Goal: Navigation & Orientation: Find specific page/section

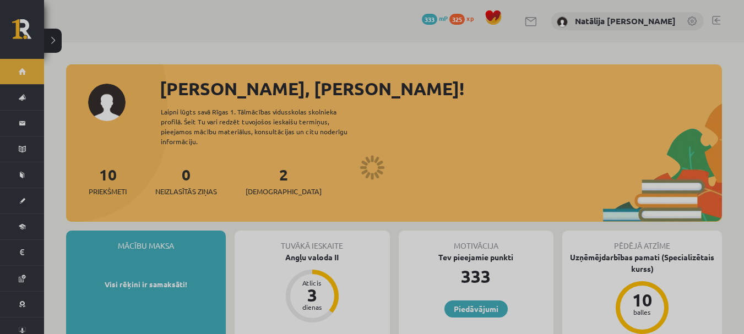
scroll to position [831, 0]
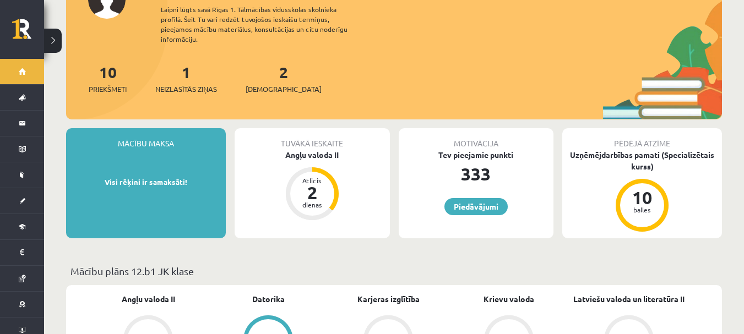
scroll to position [103, 0]
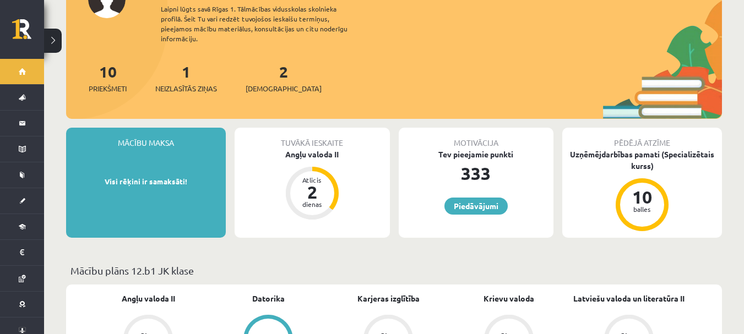
click at [202, 71] on div "1 Neizlasītās ziņas" at bounding box center [186, 77] width 62 height 34
click at [202, 83] on span "Neizlasītās ziņas" at bounding box center [186, 88] width 62 height 11
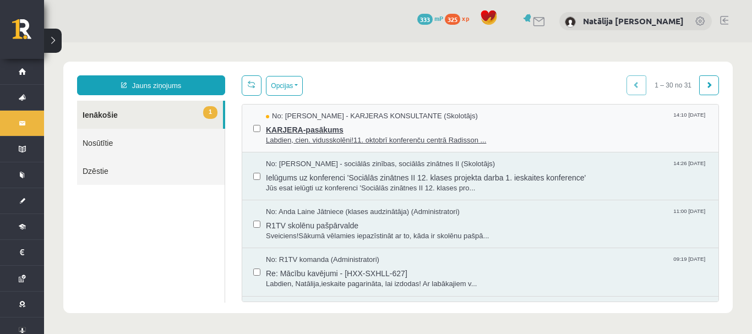
click at [372, 128] on span "KARJERA-pasākums" at bounding box center [487, 129] width 442 height 14
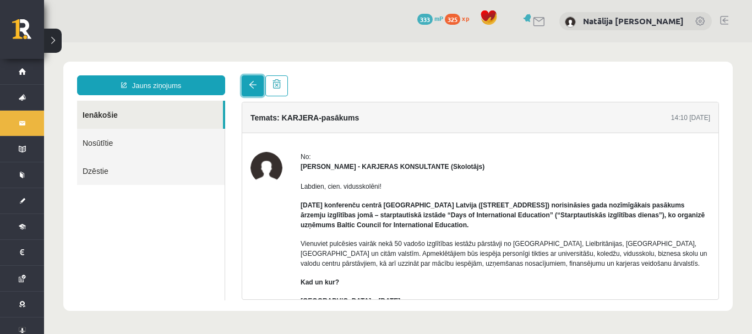
drag, startPoint x: 247, startPoint y: 91, endPoint x: 246, endPoint y: 80, distance: 11.1
click at [246, 80] on link at bounding box center [253, 85] width 22 height 21
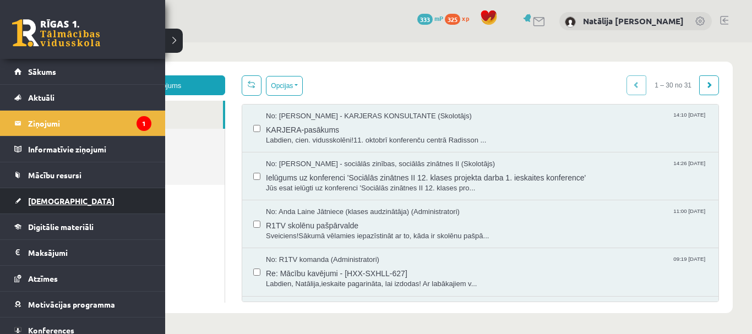
click at [78, 200] on link "[DEMOGRAPHIC_DATA]" at bounding box center [82, 200] width 137 height 25
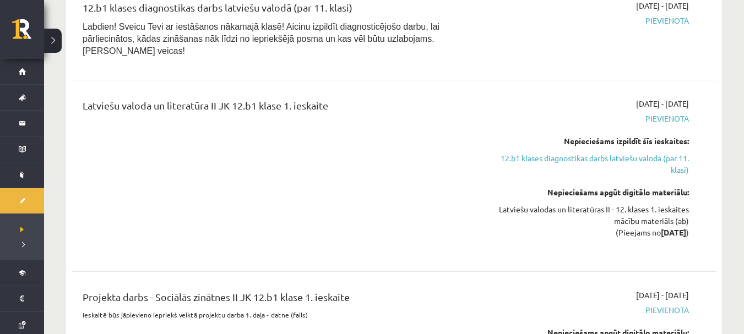
scroll to position [703, 0]
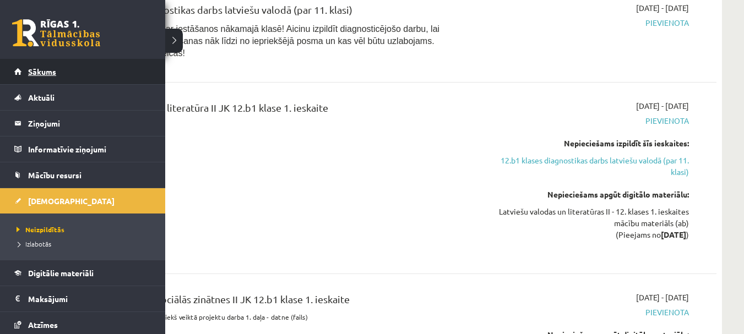
click at [73, 74] on link "Sākums" at bounding box center [82, 71] width 137 height 25
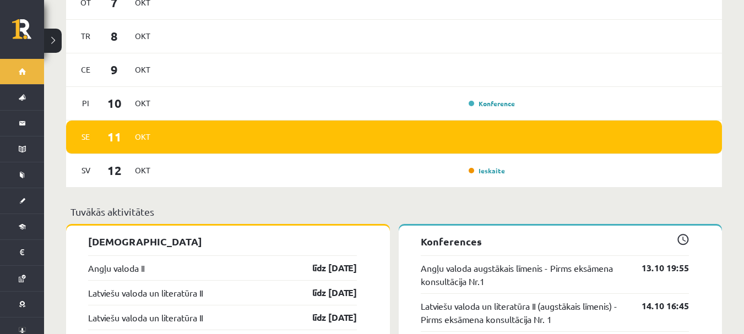
scroll to position [721, 0]
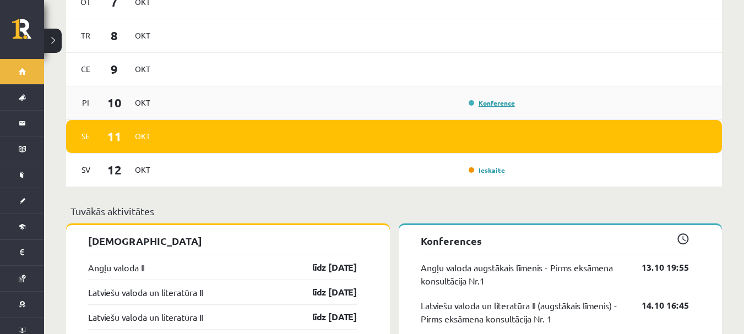
click at [498, 99] on link "Konference" at bounding box center [492, 103] width 46 height 9
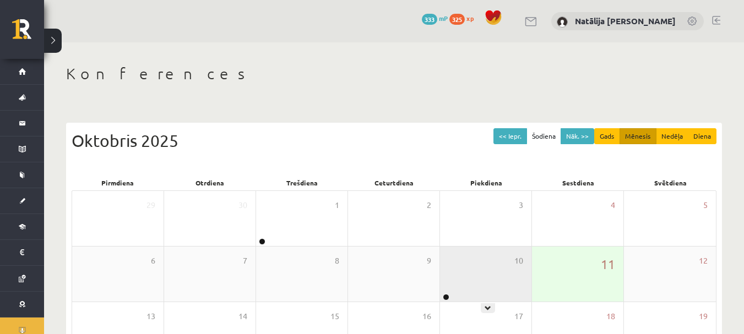
click at [464, 276] on div "10" at bounding box center [485, 274] width 91 height 55
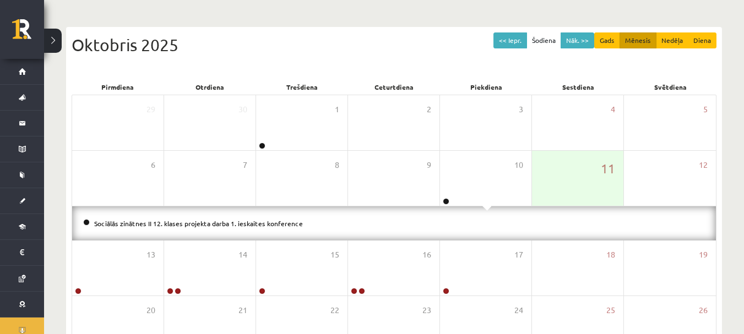
scroll to position [96, 0]
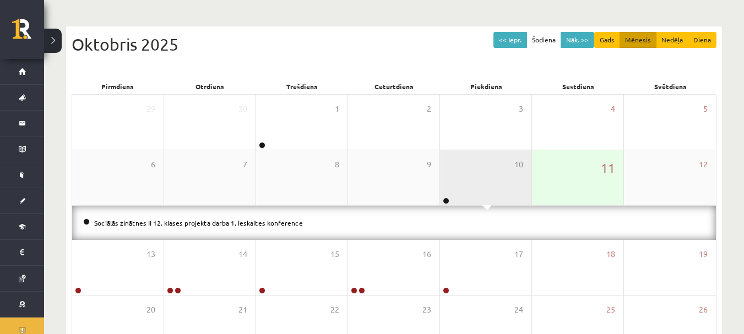
click at [480, 187] on div "10" at bounding box center [485, 177] width 91 height 55
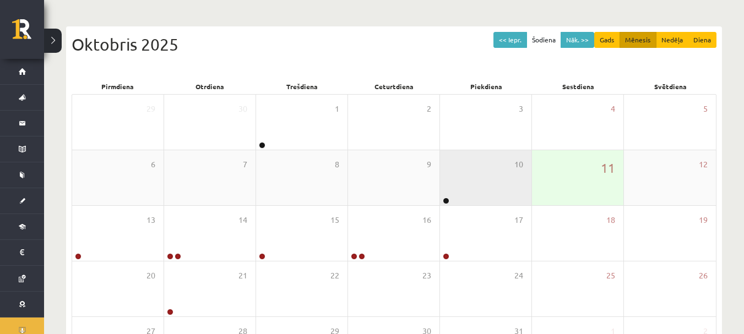
drag, startPoint x: 480, startPoint y: 187, endPoint x: 461, endPoint y: 166, distance: 27.7
drag, startPoint x: 461, startPoint y: 166, endPoint x: 450, endPoint y: 184, distance: 21.1
click at [450, 184] on div "10" at bounding box center [485, 177] width 91 height 55
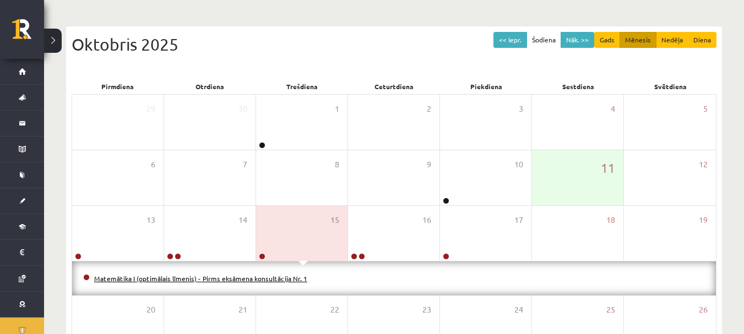
click at [247, 276] on link "Matemātika I (optimālais līmenis) - Pirms eksāmena konsultācija Nr. 1" at bounding box center [200, 278] width 213 height 9
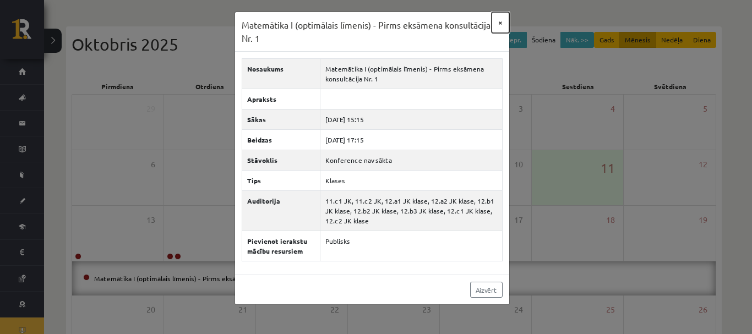
click at [498, 20] on button "×" at bounding box center [501, 22] width 18 height 21
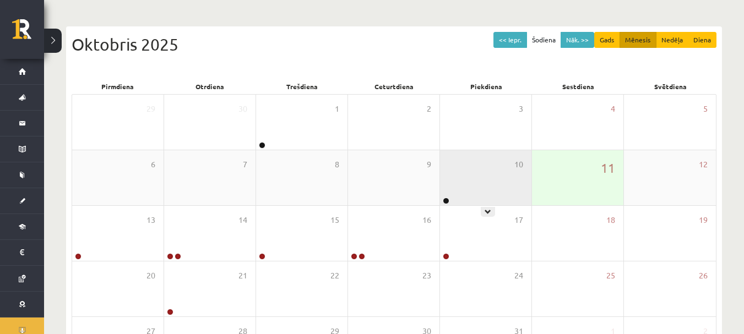
click at [496, 177] on div "10" at bounding box center [485, 177] width 91 height 55
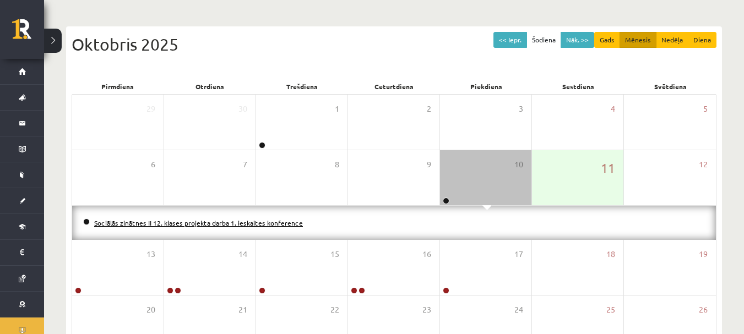
click at [262, 225] on link "Sociālās zinātnes II 12. klases projekta darba 1. ieskaites konference" at bounding box center [198, 223] width 209 height 9
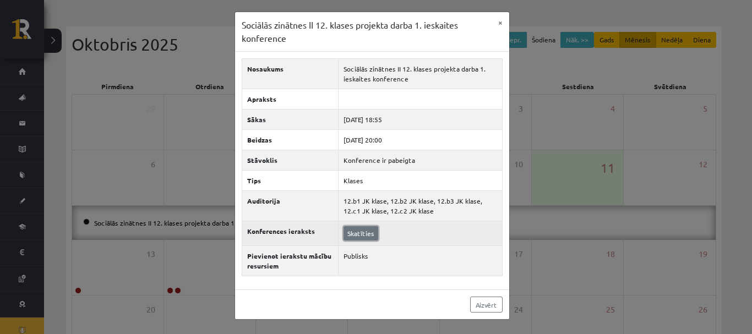
click at [362, 233] on link "Skatīties" at bounding box center [361, 233] width 35 height 14
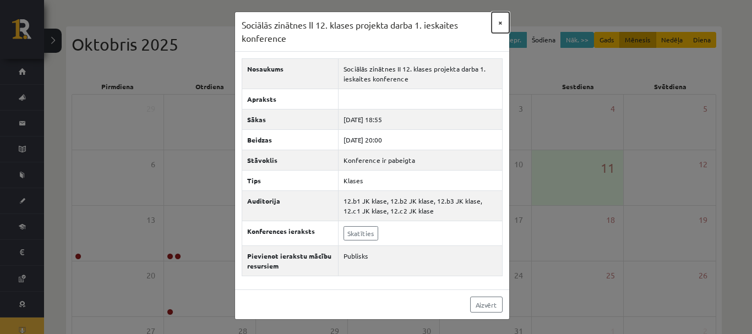
click at [501, 22] on button "×" at bounding box center [501, 22] width 18 height 21
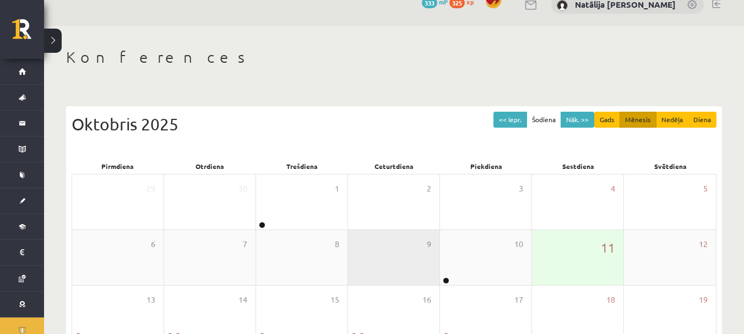
scroll to position [0, 0]
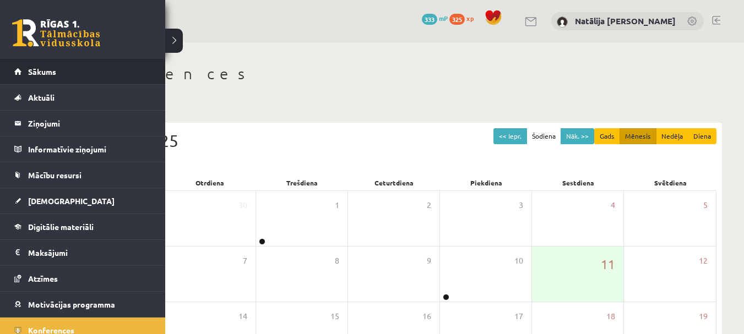
click at [12, 79] on li "Sākums" at bounding box center [82, 72] width 165 height 26
click at [38, 74] on span "Sākums" at bounding box center [42, 72] width 28 height 10
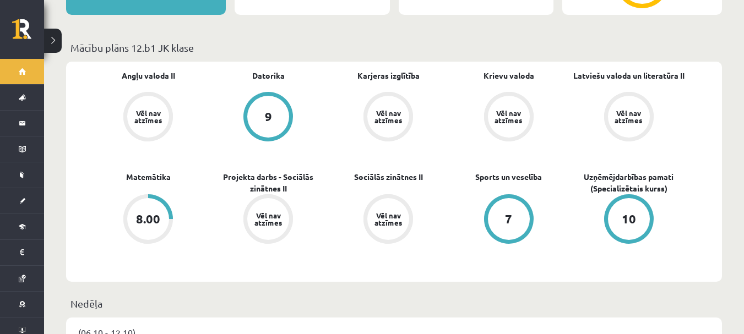
scroll to position [327, 0]
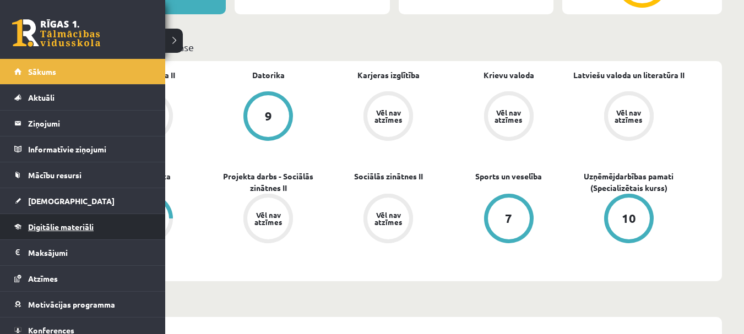
click at [70, 224] on span "Digitālie materiāli" at bounding box center [61, 227] width 66 height 10
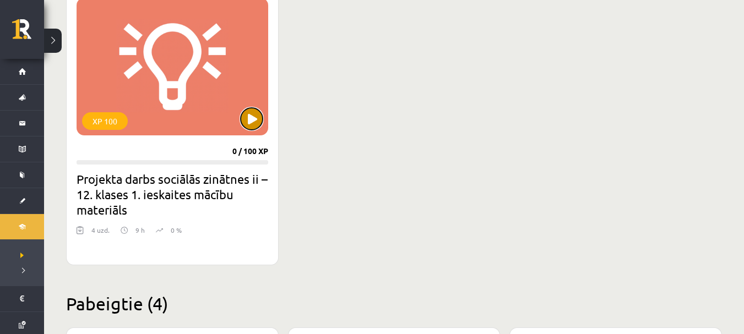
click at [249, 126] on button at bounding box center [252, 119] width 22 height 22
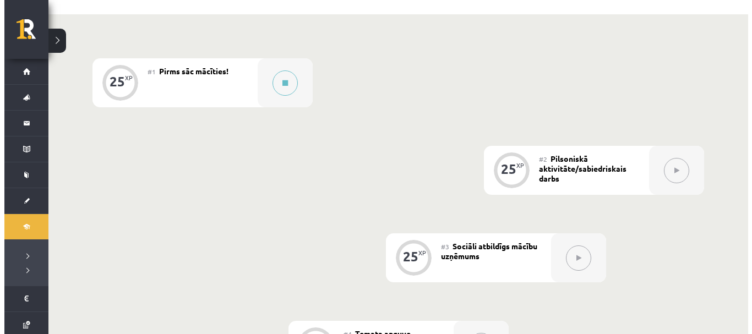
scroll to position [240, 0]
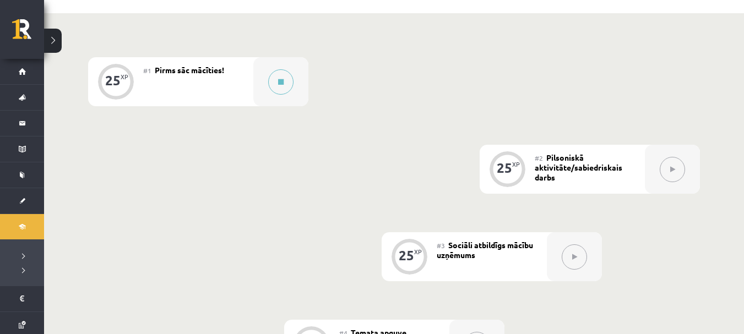
click at [632, 161] on div "#2 Pilsoniskā aktivitāte/sabiedriskais darbs" at bounding box center [590, 169] width 110 height 49
click at [274, 81] on button at bounding box center [280, 81] width 25 height 25
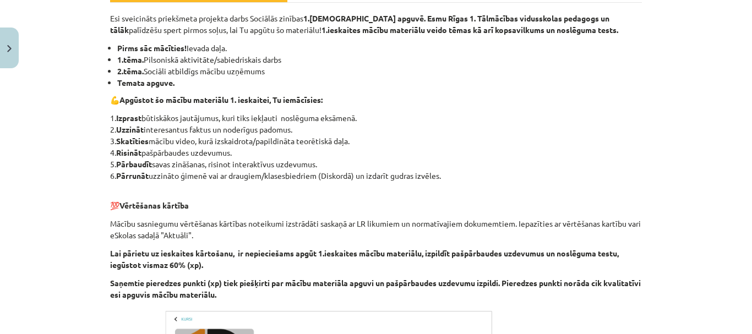
scroll to position [0, 0]
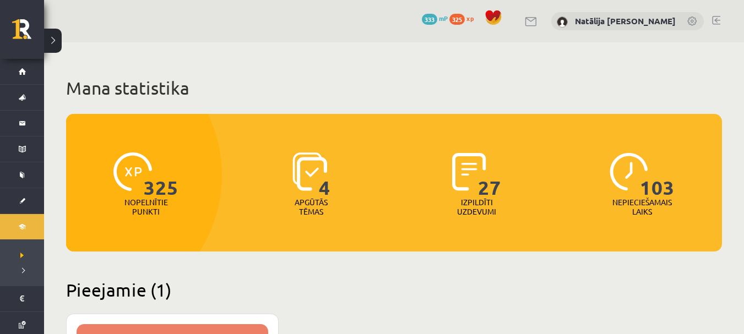
scroll to position [327, 0]
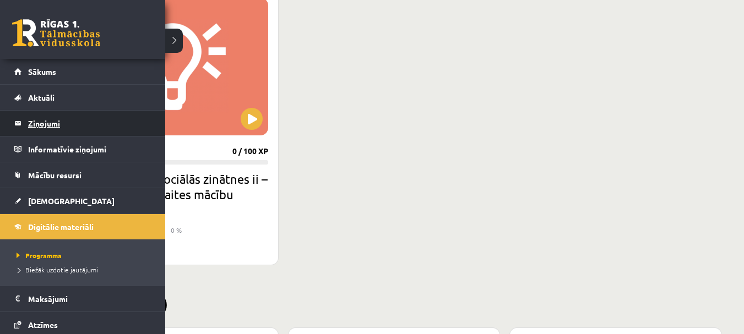
click at [32, 120] on legend "Ziņojumi 0" at bounding box center [89, 123] width 123 height 25
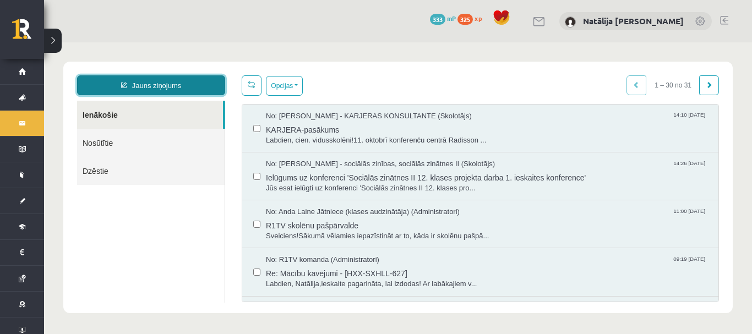
click at [187, 82] on link "Jauns ziņojums" at bounding box center [151, 85] width 148 height 20
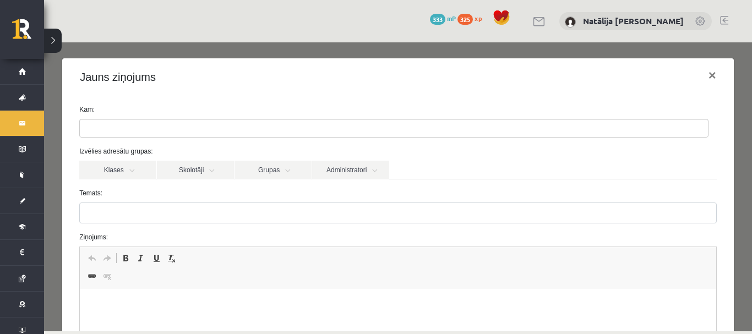
click at [205, 134] on ul at bounding box center [394, 128] width 628 height 18
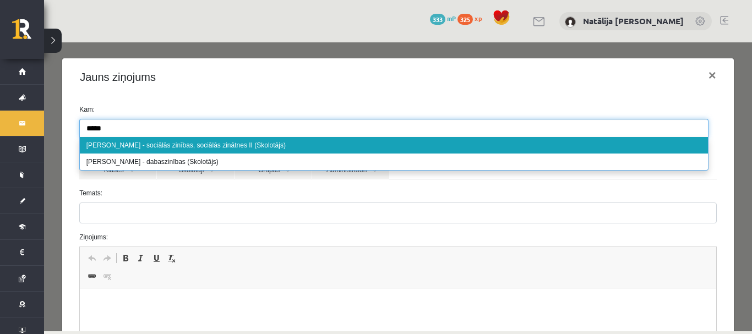
type input "*****"
drag, startPoint x: 205, startPoint y: 134, endPoint x: 186, endPoint y: 146, distance: 23.1
select select "**"
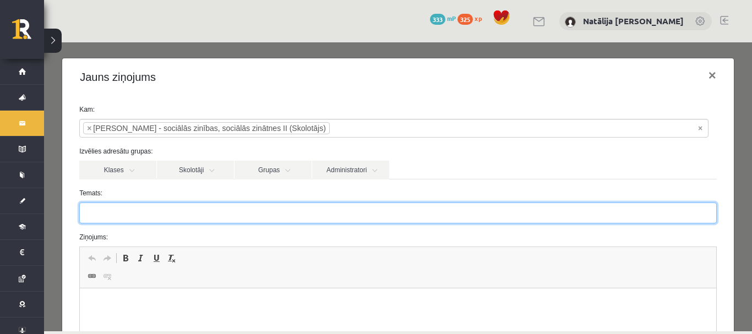
click at [194, 215] on input "Temats:" at bounding box center [398, 213] width 638 height 21
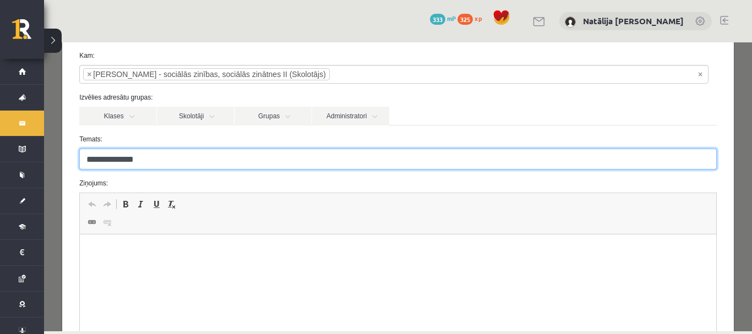
scroll to position [59, 0]
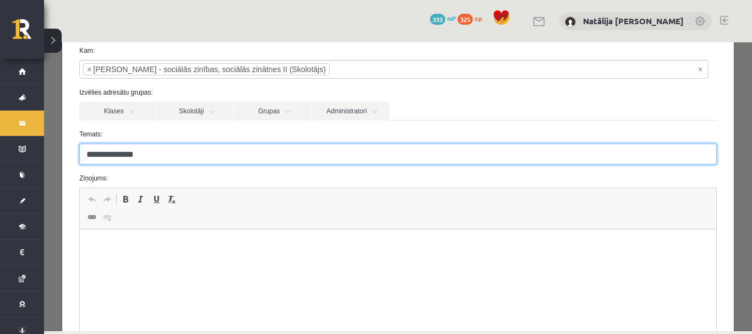
type input "**********"
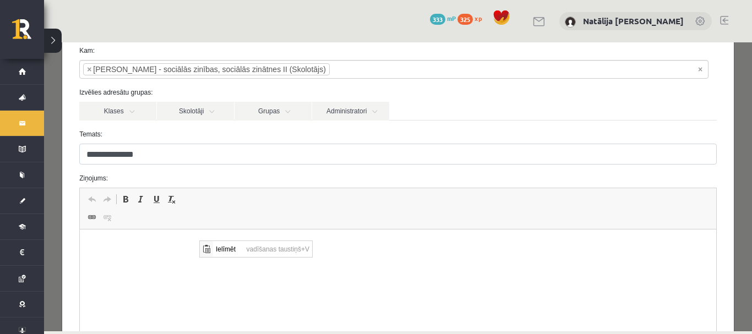
scroll to position [0, 0]
click at [139, 249] on p "Bagātinātā teksta redaktors, wiswyg-editor-47433927638240-1760168510-9" at bounding box center [398, 247] width 614 height 12
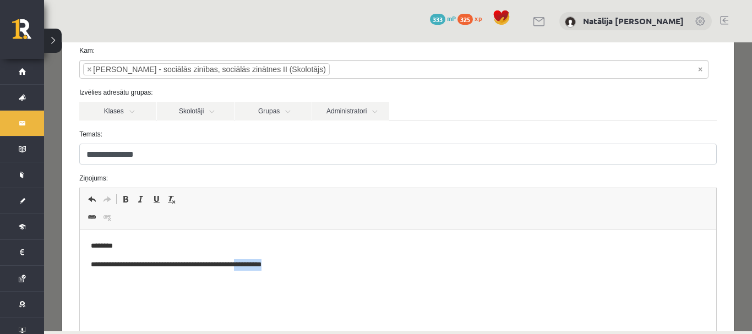
drag, startPoint x: 319, startPoint y: 262, endPoint x: 260, endPoint y: 265, distance: 59.6
click at [260, 265] on p "**********" at bounding box center [394, 265] width 606 height 12
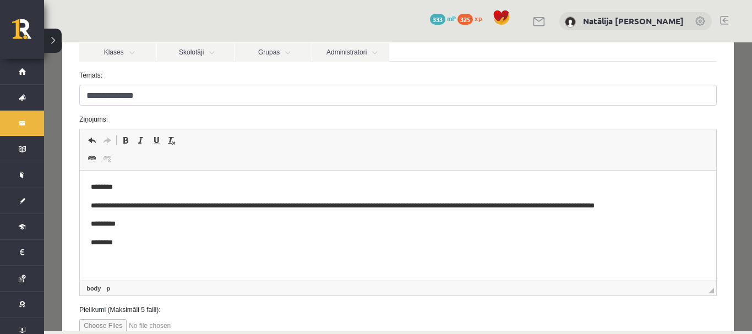
scroll to position [198, 0]
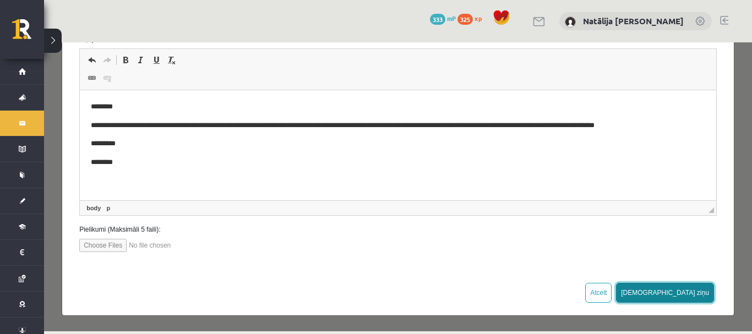
click at [689, 300] on button "[DEMOGRAPHIC_DATA] ziņu" at bounding box center [665, 293] width 98 height 20
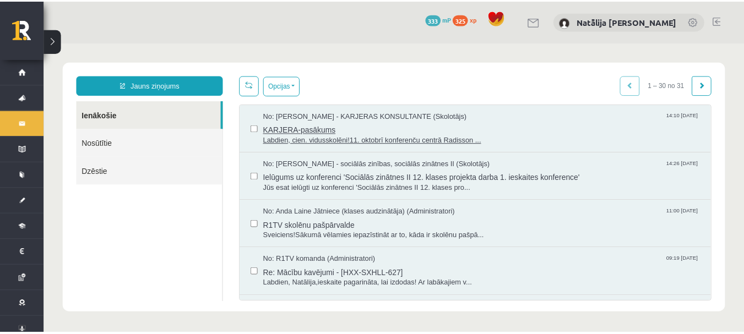
scroll to position [0, 0]
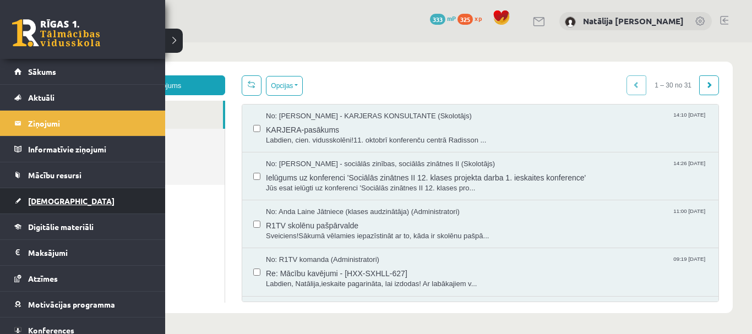
click at [61, 204] on span "[DEMOGRAPHIC_DATA]" at bounding box center [71, 201] width 86 height 10
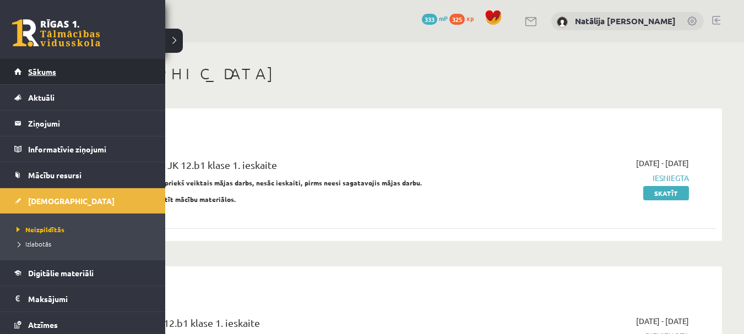
click at [55, 74] on span "Sākums" at bounding box center [42, 72] width 28 height 10
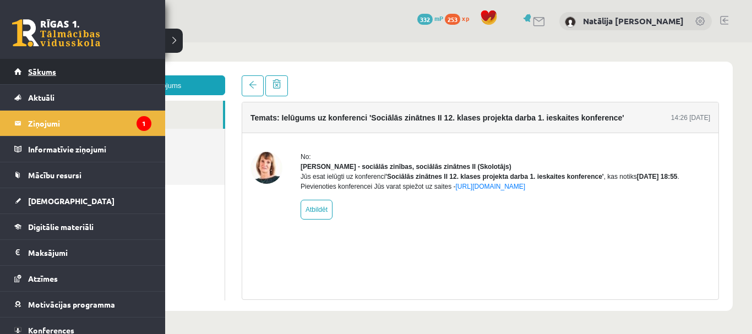
click at [24, 68] on link "Sākums" at bounding box center [82, 71] width 137 height 25
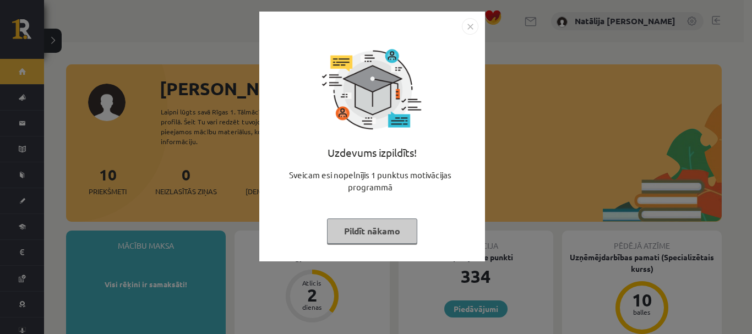
drag, startPoint x: 0, startPoint y: 0, endPoint x: 338, endPoint y: 224, distance: 405.6
click at [338, 224] on button "Pildīt nākamo" at bounding box center [372, 231] width 90 height 25
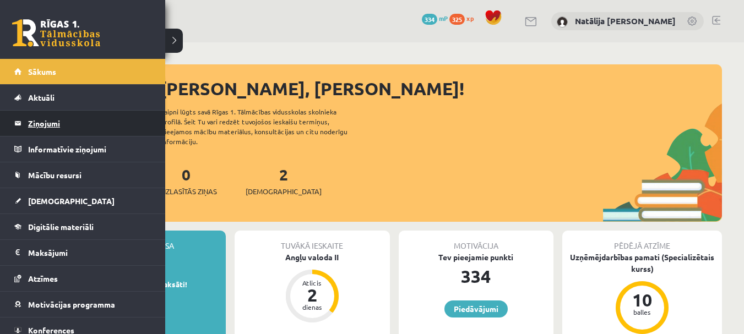
click at [19, 128] on link "Ziņojumi 0" at bounding box center [82, 123] width 137 height 25
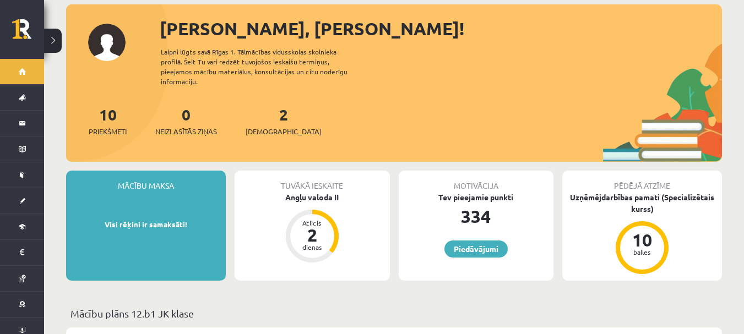
scroll to position [84, 0]
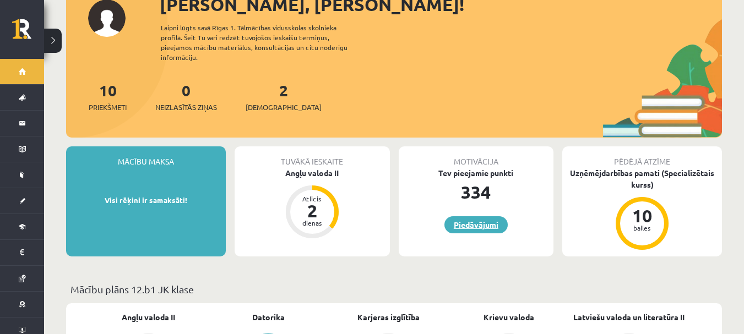
click at [473, 217] on link "Piedāvājumi" at bounding box center [475, 224] width 63 height 17
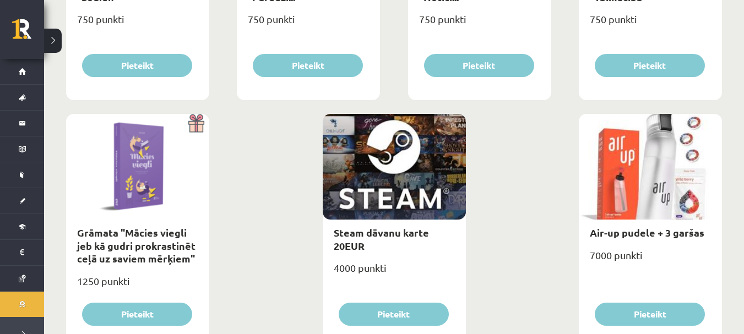
scroll to position [1357, 0]
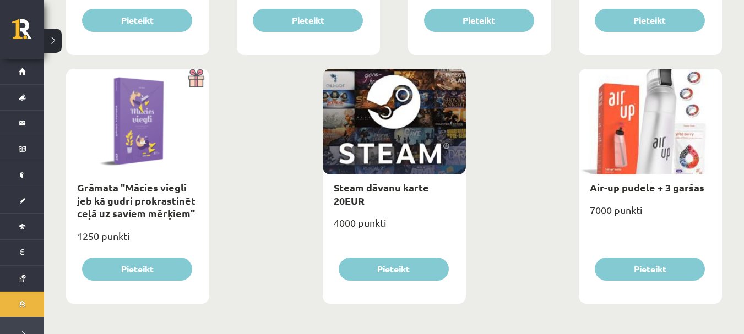
click at [644, 151] on div at bounding box center [650, 122] width 143 height 106
click at [637, 187] on link "Air-up pudele + 3 garšas" at bounding box center [647, 187] width 115 height 13
type input "*"
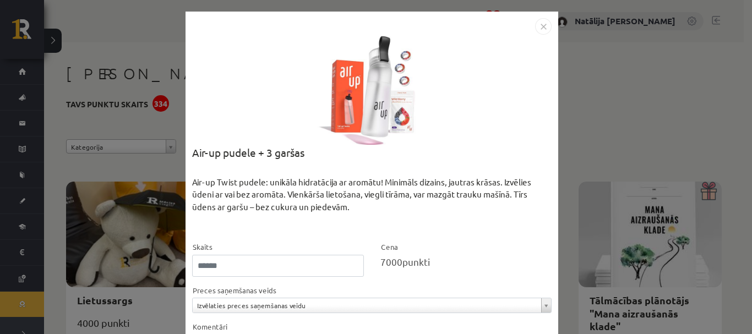
click at [543, 26] on img "Close" at bounding box center [543, 26] width 17 height 17
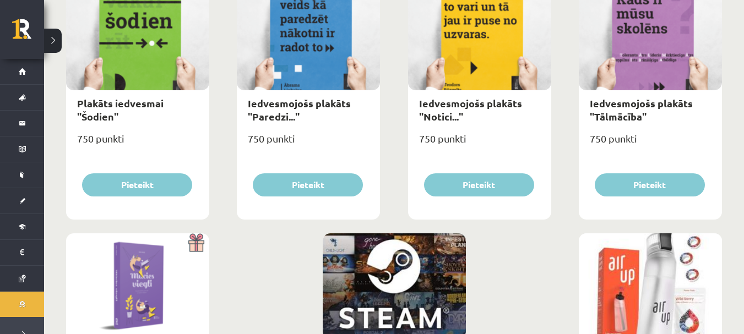
scroll to position [1357, 0]
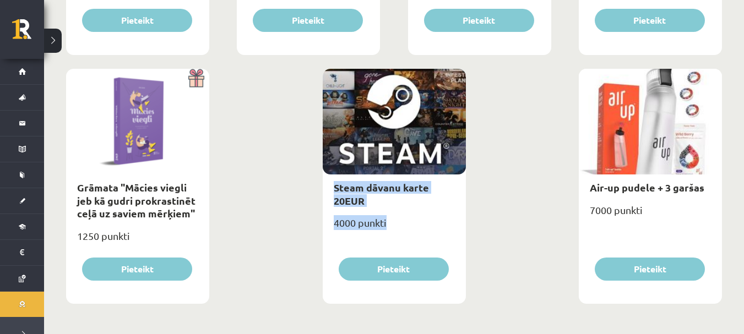
drag, startPoint x: 421, startPoint y: 224, endPoint x: 392, endPoint y: 170, distance: 61.3
click at [392, 170] on div "Steam dāvanu karte 20EUR 4000 punkti Pieteikt" at bounding box center [394, 186] width 143 height 235
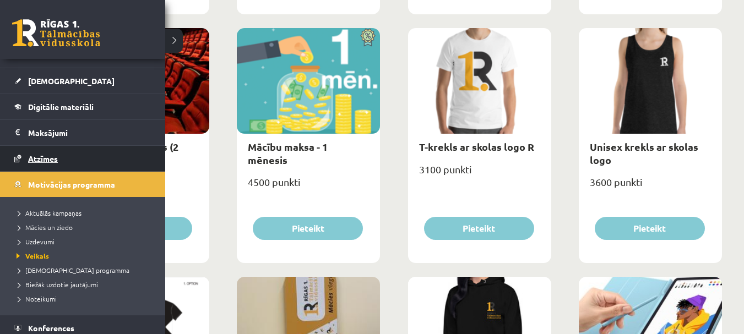
scroll to position [153, 0]
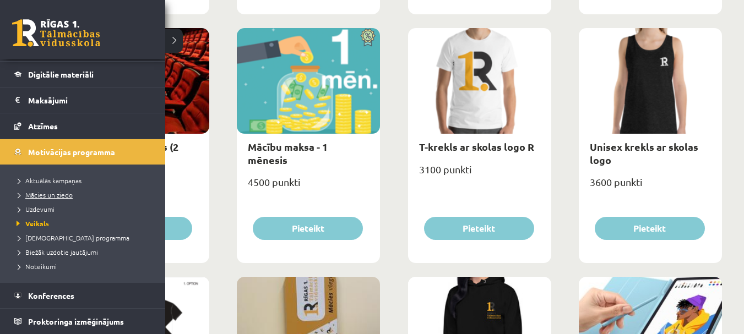
click at [50, 193] on span "Mācies un ziedo" at bounding box center [43, 195] width 59 height 9
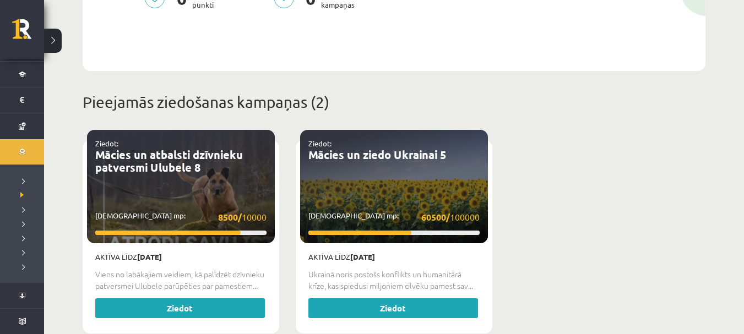
scroll to position [331, 0]
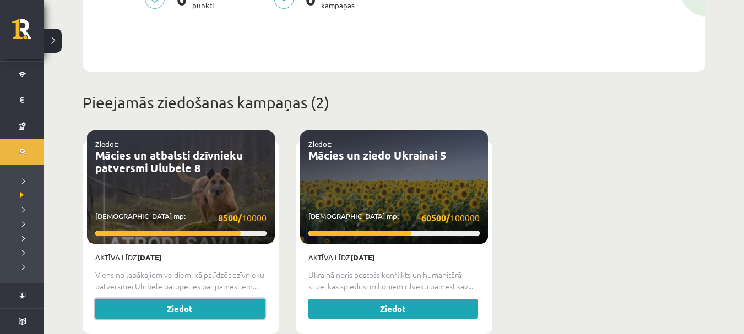
click at [182, 299] on link "Ziedot" at bounding box center [180, 309] width 170 height 20
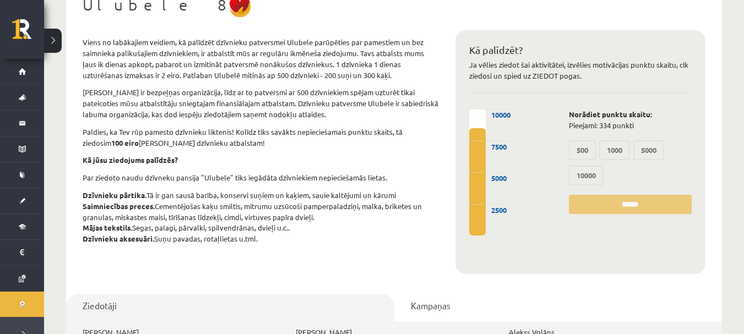
scroll to position [113, 0]
click at [592, 141] on label "500" at bounding box center [582, 151] width 27 height 20
click at [585, 141] on label "500" at bounding box center [582, 151] width 27 height 20
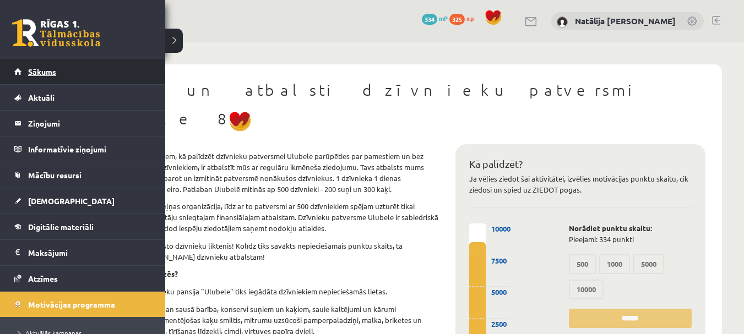
click at [31, 73] on span "Sākums" at bounding box center [42, 72] width 28 height 10
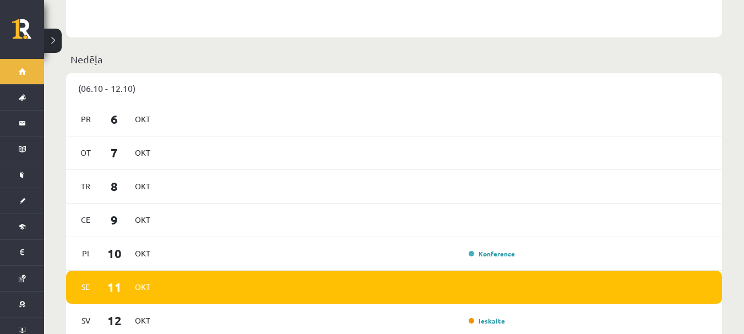
scroll to position [571, 0]
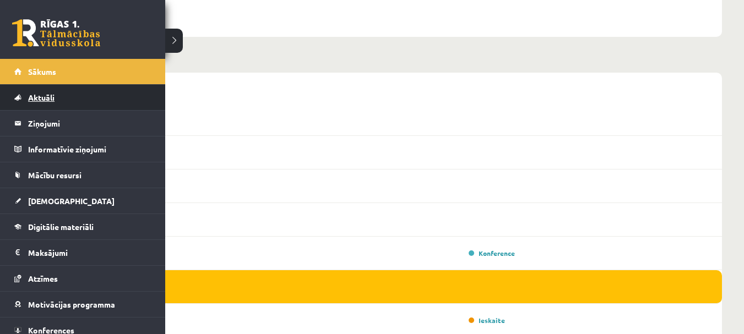
click at [34, 95] on span "Aktuāli" at bounding box center [41, 98] width 26 height 10
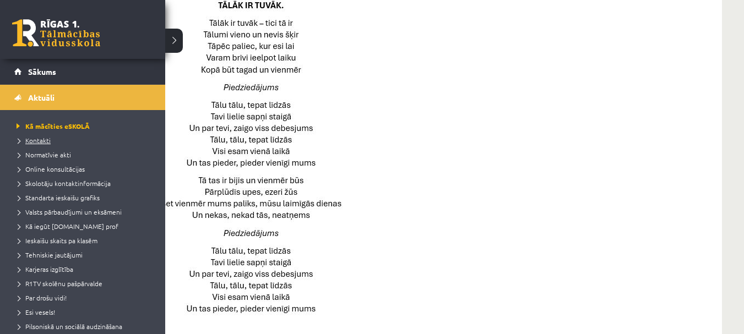
click at [45, 139] on span "Kontakti" at bounding box center [32, 140] width 37 height 9
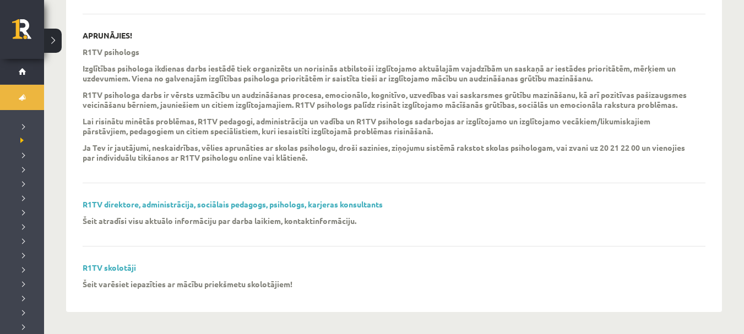
scroll to position [368, 0]
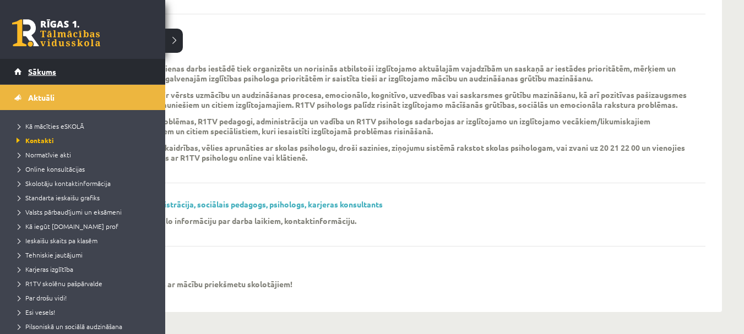
click at [82, 78] on link "Sākums" at bounding box center [82, 71] width 137 height 25
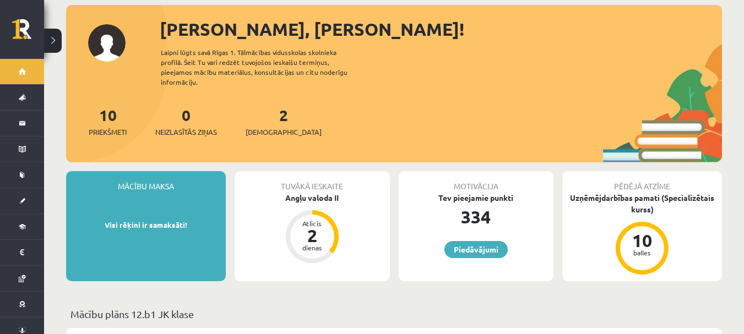
scroll to position [61, 0]
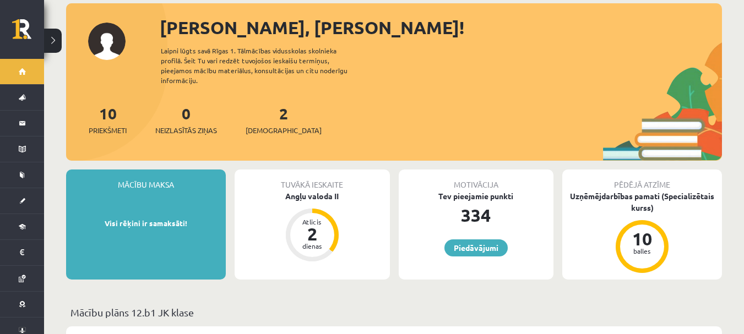
click at [180, 219] on div "Mācību maksa Visi rēķini ir samaksāti!" at bounding box center [146, 225] width 160 height 110
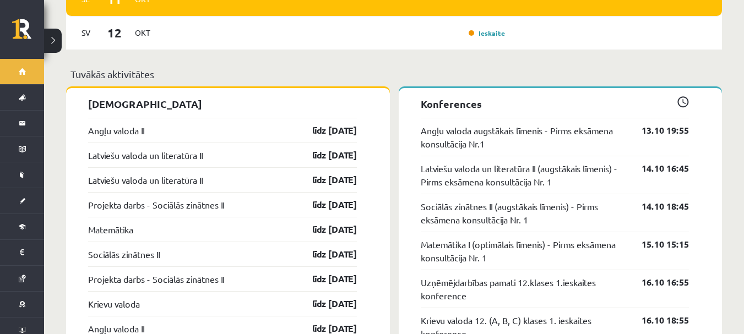
scroll to position [859, 0]
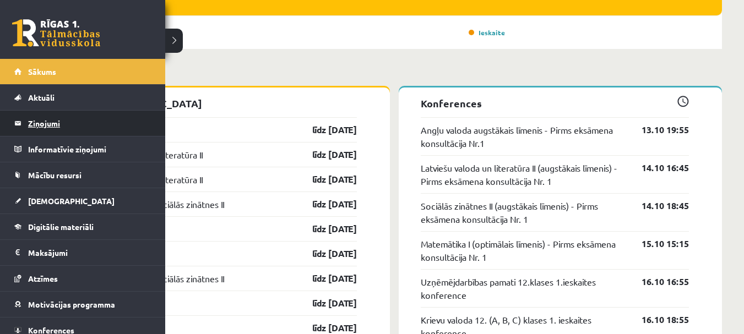
click at [29, 124] on legend "Ziņojumi 0" at bounding box center [89, 123] width 123 height 25
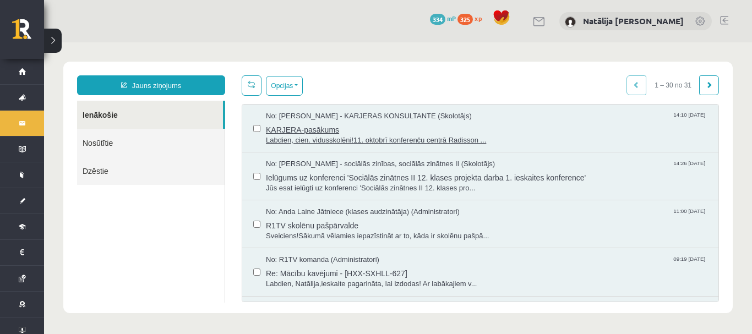
click at [318, 123] on span "KARJERA-pasākums" at bounding box center [487, 129] width 442 height 14
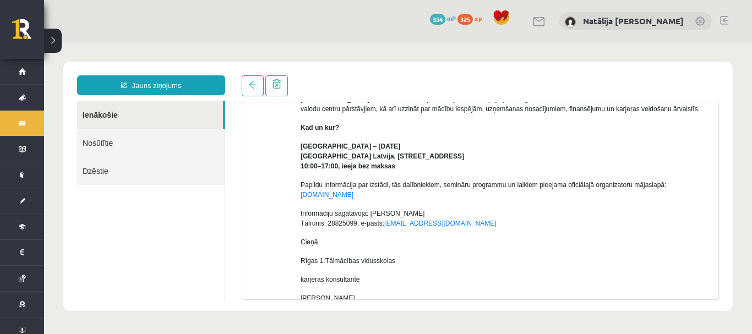
scroll to position [159, 0]
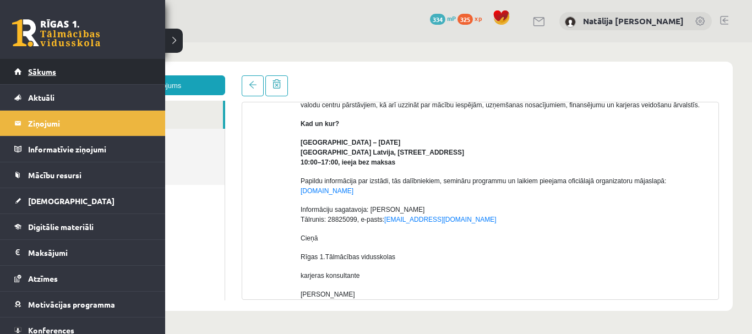
click at [74, 83] on link "Sākums" at bounding box center [82, 71] width 137 height 25
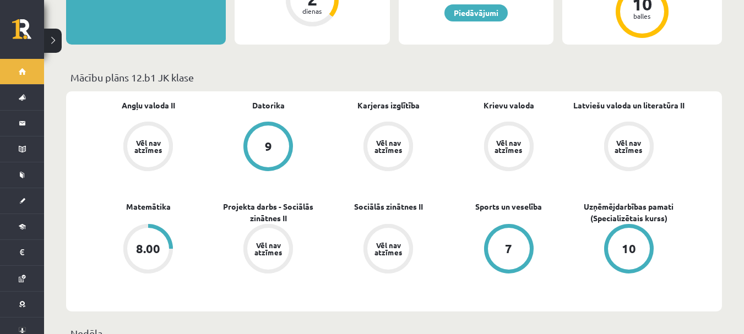
scroll to position [294, 0]
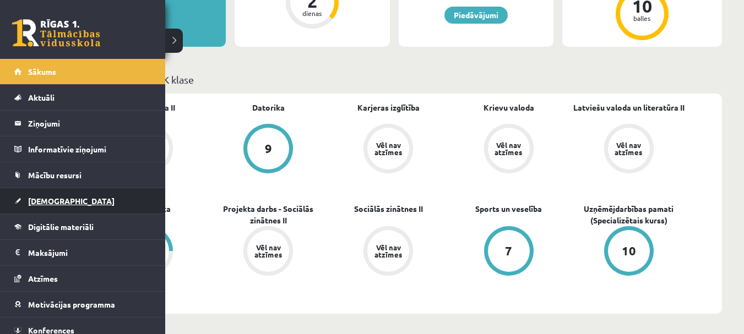
click at [59, 193] on link "[DEMOGRAPHIC_DATA]" at bounding box center [82, 200] width 137 height 25
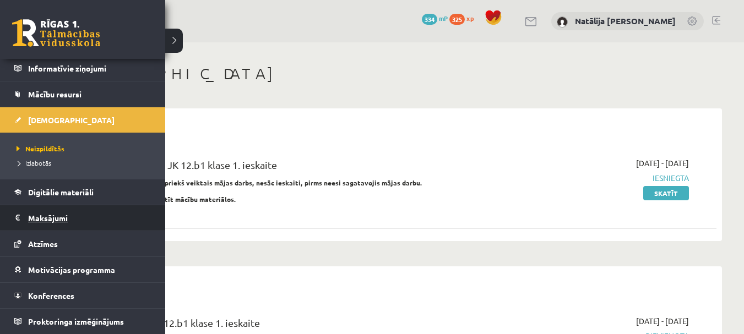
scroll to position [79, 0]
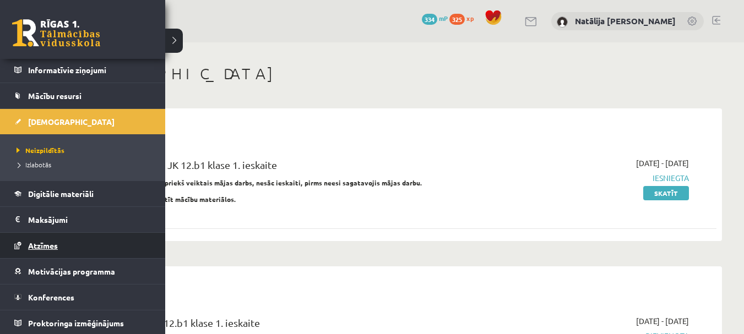
click at [47, 247] on span "Atzīmes" at bounding box center [43, 246] width 30 height 10
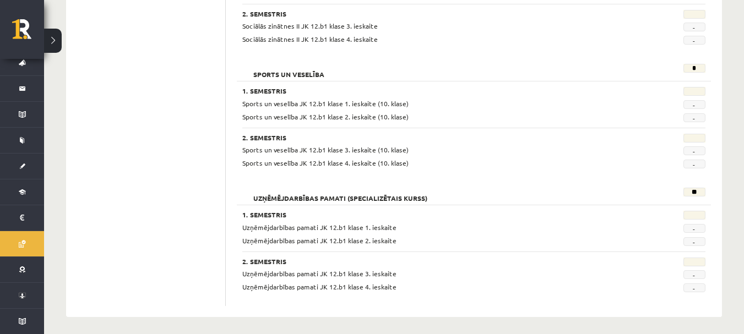
scroll to position [984, 0]
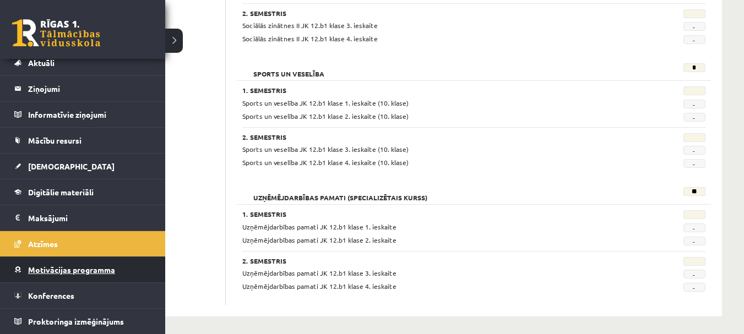
click at [30, 269] on span "Motivācijas programma" at bounding box center [71, 270] width 87 height 10
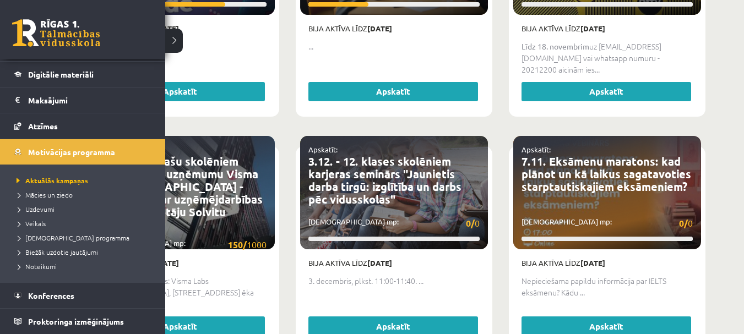
scroll to position [1109, 0]
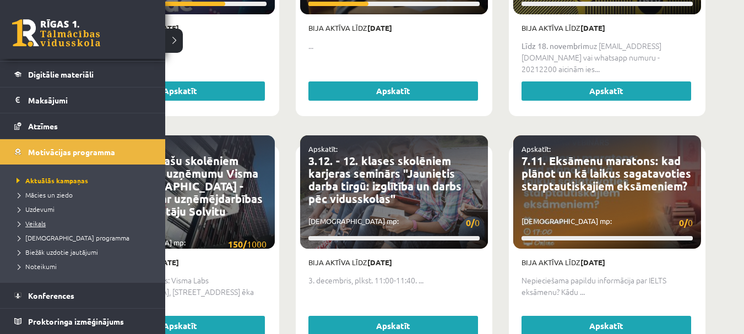
click at [44, 227] on link "Veikals" at bounding box center [84, 224] width 140 height 10
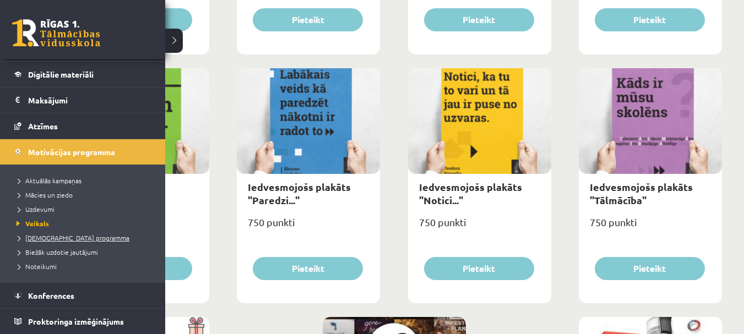
click at [57, 241] on span "[DEMOGRAPHIC_DATA] programma" at bounding box center [72, 237] width 116 height 9
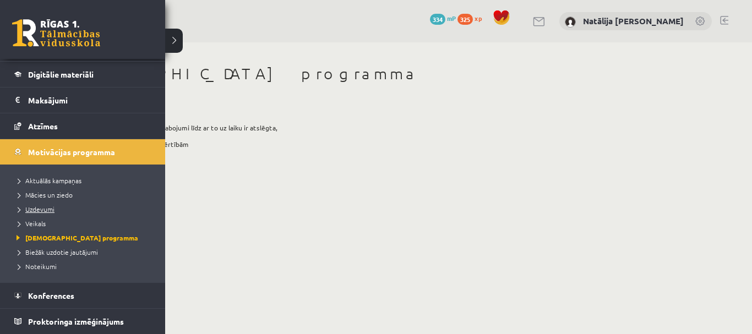
click at [42, 209] on span "Uzdevumi" at bounding box center [34, 209] width 41 height 9
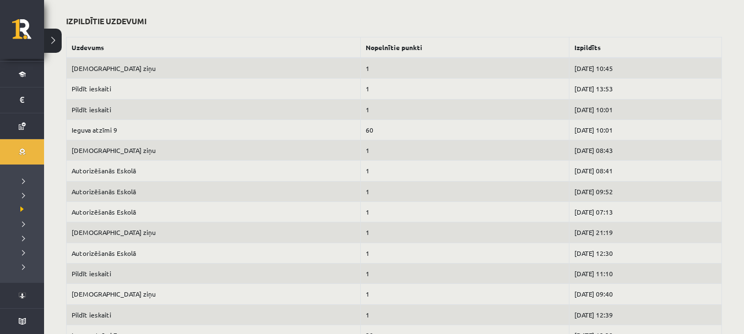
scroll to position [450, 0]
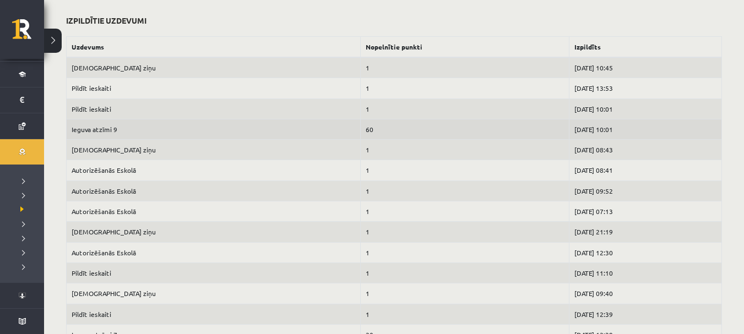
click at [361, 129] on td "60" at bounding box center [465, 129] width 209 height 20
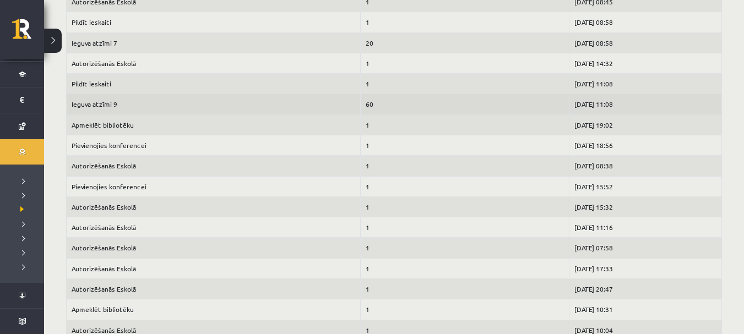
scroll to position [1018, 0]
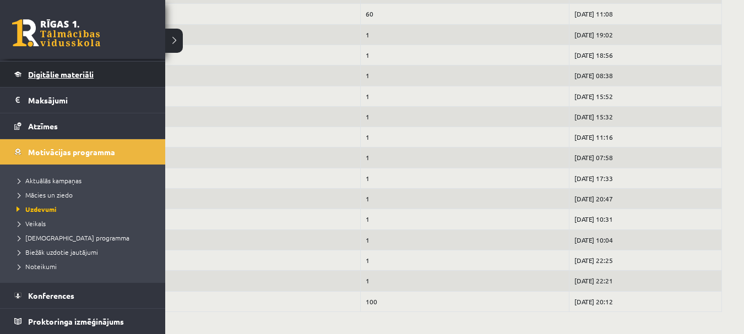
click at [80, 72] on span "Digitālie materiāli" at bounding box center [61, 74] width 66 height 10
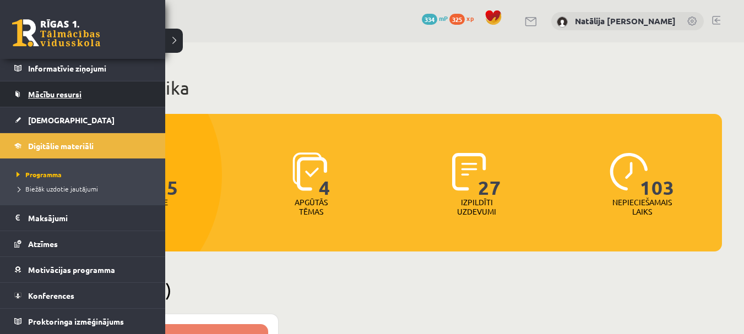
click at [59, 94] on span "Mācību resursi" at bounding box center [54, 94] width 53 height 10
